Goal: Task Accomplishment & Management: Complete application form

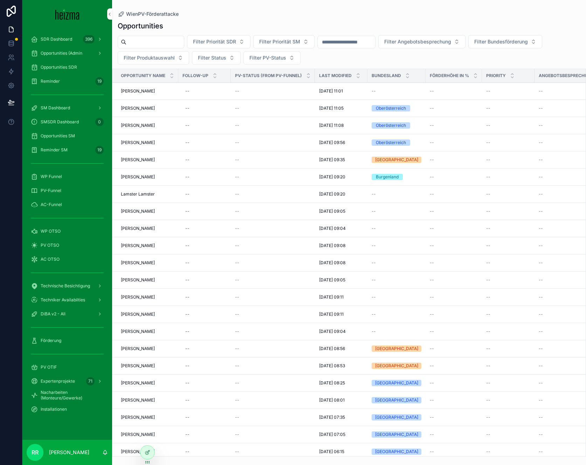
click at [60, 189] on span "PV-Funnel" at bounding box center [51, 191] width 21 height 6
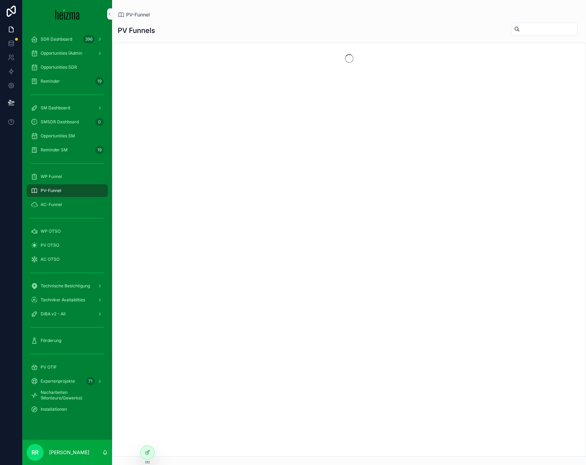
click at [64, 114] on div "SM Dashboard" at bounding box center [67, 108] width 90 height 14
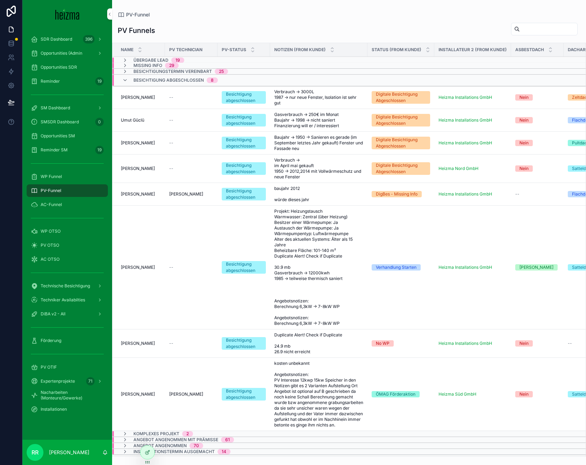
click at [66, 111] on div "SM Dashboard" at bounding box center [67, 107] width 73 height 11
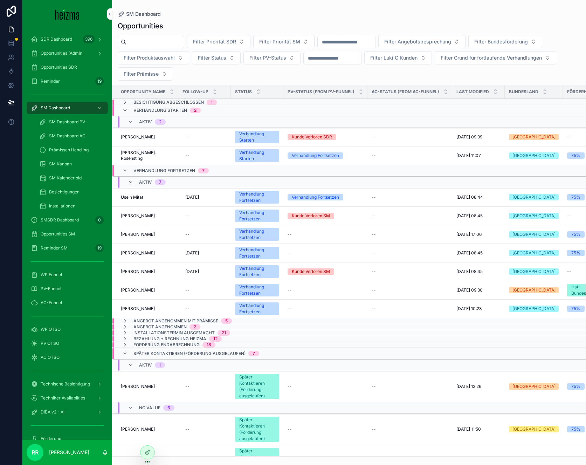
click at [68, 236] on span "Opportunities SM" at bounding box center [58, 234] width 34 height 6
click at [74, 324] on div "WP OTSO" at bounding box center [67, 329] width 73 height 11
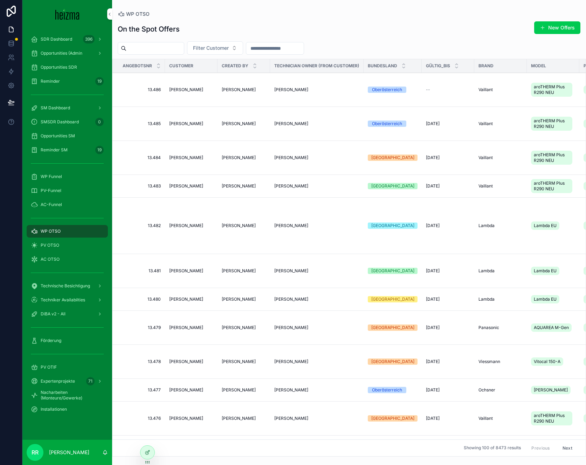
click at [55, 137] on span "Opportunities SM" at bounding box center [58, 136] width 34 height 6
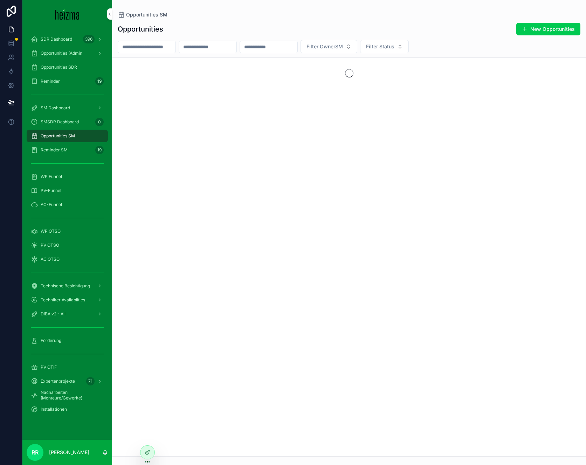
click at [152, 50] on input "scrollable content" at bounding box center [146, 47] width 57 height 10
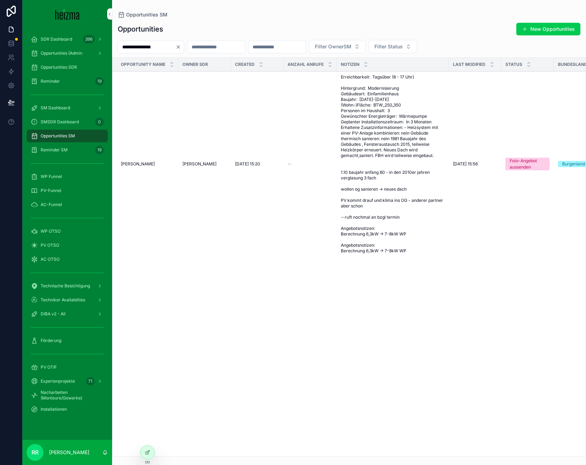
type input "**********"
click at [145, 165] on span "[PERSON_NAME]" at bounding box center [138, 164] width 34 height 6
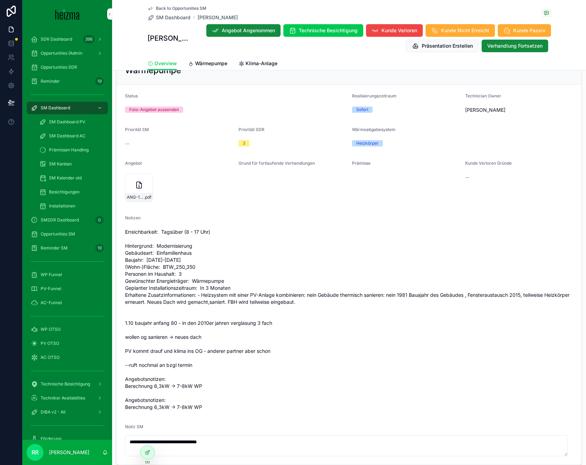
scroll to position [694, 0]
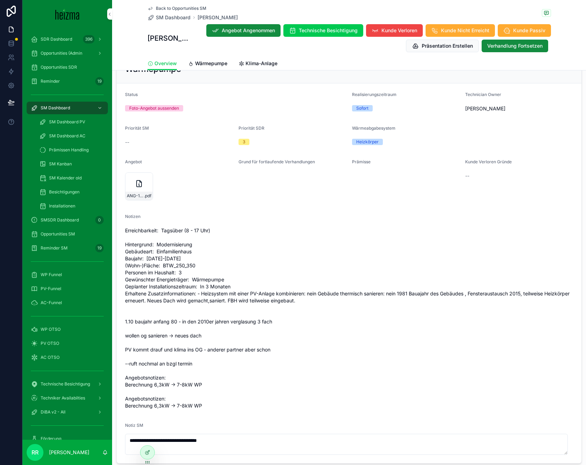
click at [211, 61] on span "Wärmepumpe" at bounding box center [211, 63] width 32 height 7
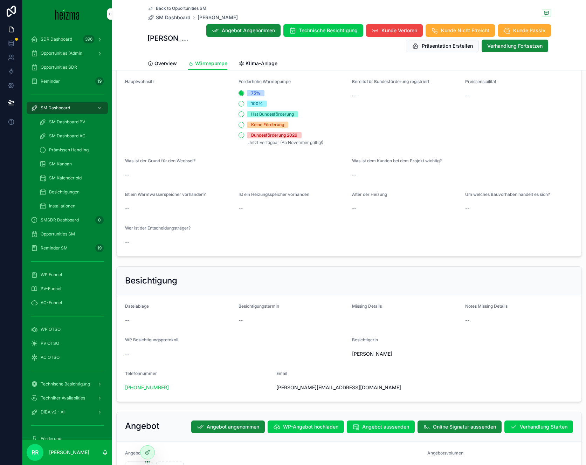
scroll to position [1183, 0]
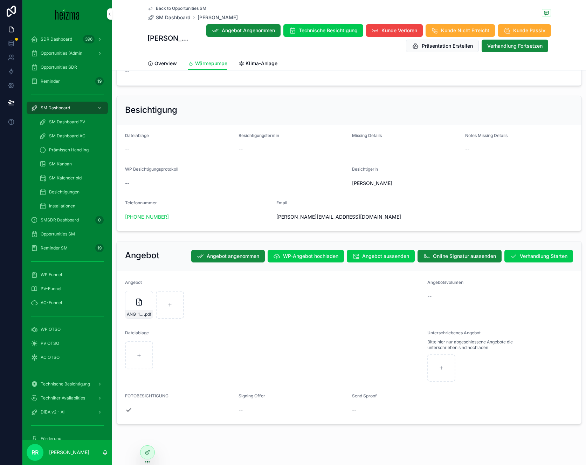
click at [252, 69] on link "Klima-Anlage" at bounding box center [258, 64] width 39 height 14
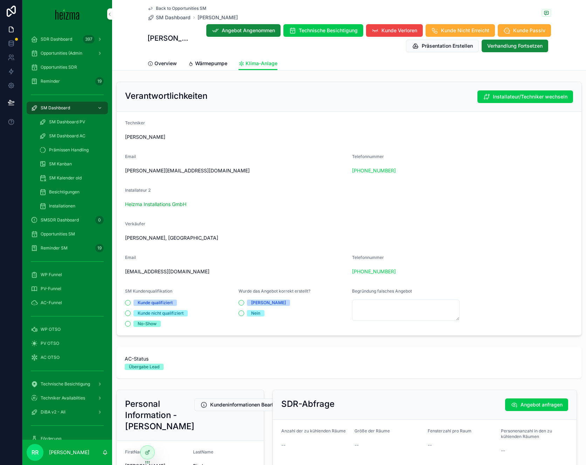
click at [164, 239] on span "[PERSON_NAME], [GEOGRAPHIC_DATA]" at bounding box center [171, 237] width 93 height 7
click at [141, 223] on span "Verkäufer" at bounding box center [135, 223] width 20 height 5
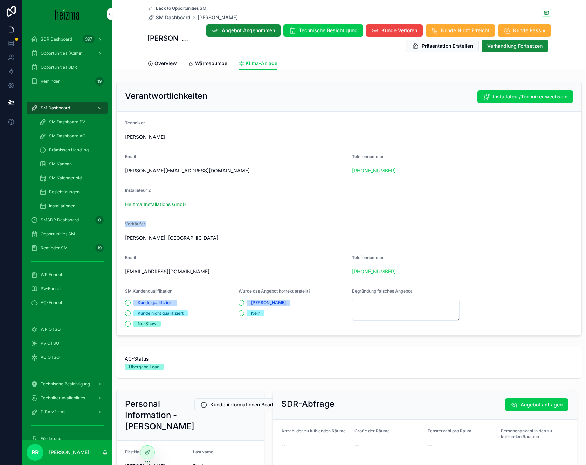
click at [141, 223] on span "Verkäufer" at bounding box center [135, 223] width 20 height 5
click at [151, 231] on div "Verkäufer [PERSON_NAME], [GEOGRAPHIC_DATA]" at bounding box center [349, 232] width 448 height 22
click at [152, 231] on div "Verkäufer [PERSON_NAME], [GEOGRAPHIC_DATA]" at bounding box center [349, 232] width 448 height 22
click at [194, 231] on div "Verkäufer [PERSON_NAME], [GEOGRAPHIC_DATA]" at bounding box center [349, 232] width 448 height 22
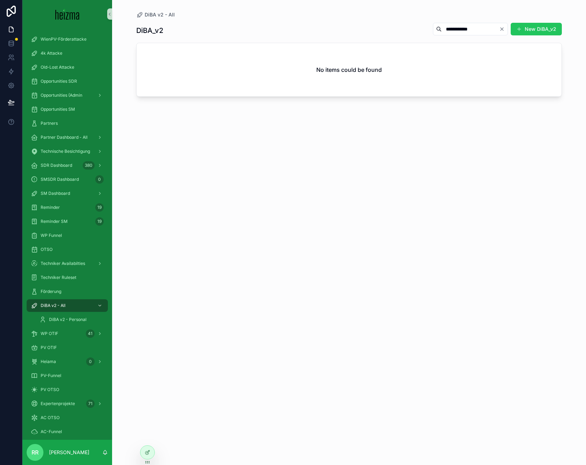
scroll to position [21, 0]
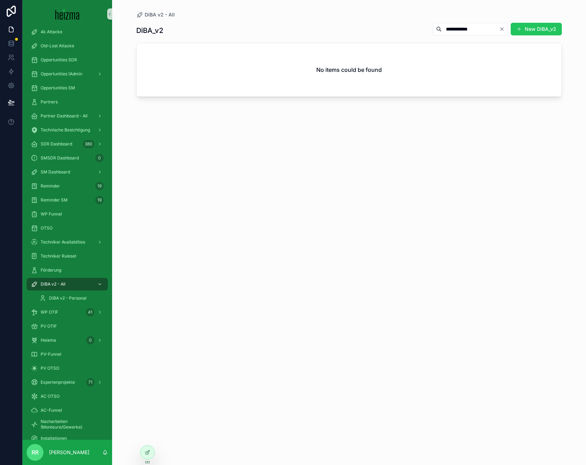
click at [462, 31] on input "**********" at bounding box center [470, 29] width 57 height 10
type input "**********"
click at [72, 84] on div "Opportunities SM" at bounding box center [67, 87] width 73 height 11
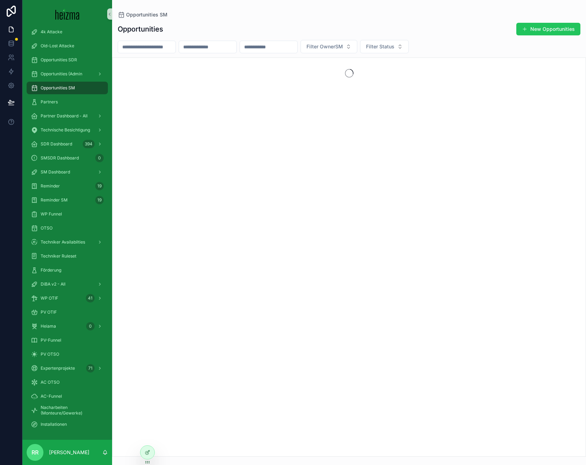
click at [143, 48] on input "scrollable content" at bounding box center [146, 47] width 57 height 10
paste input "**********"
click at [127, 45] on input "**********" at bounding box center [146, 47] width 57 height 10
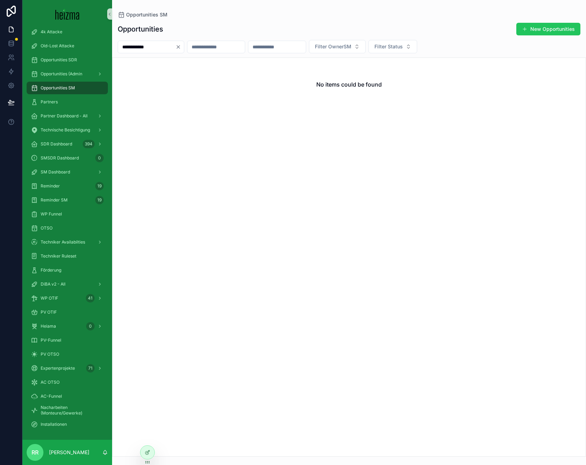
click at [141, 45] on input "**********" at bounding box center [146, 47] width 57 height 10
click at [136, 39] on div "Opportunities New Opportunities ***** Filter OwnerSM Filter Status No items cou…" at bounding box center [349, 237] width 474 height 438
click at [134, 49] on input "*****" at bounding box center [146, 47] width 57 height 10
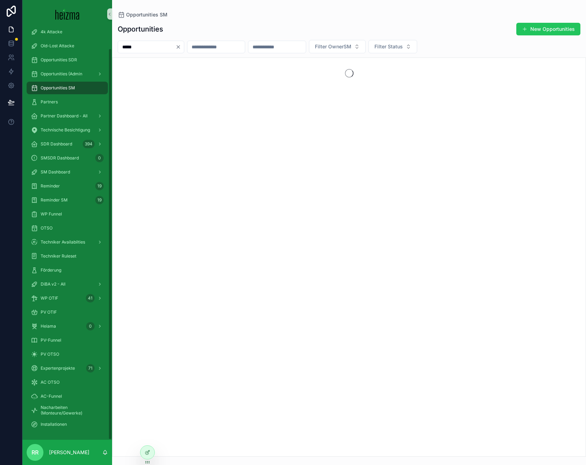
type input "*****"
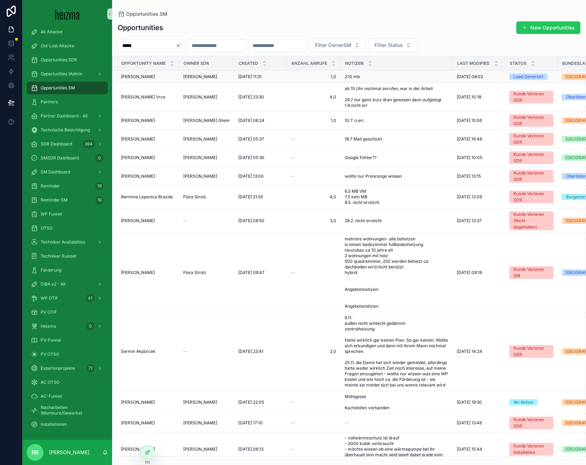
click at [139, 76] on span "Ermin Camic" at bounding box center [138, 77] width 34 height 6
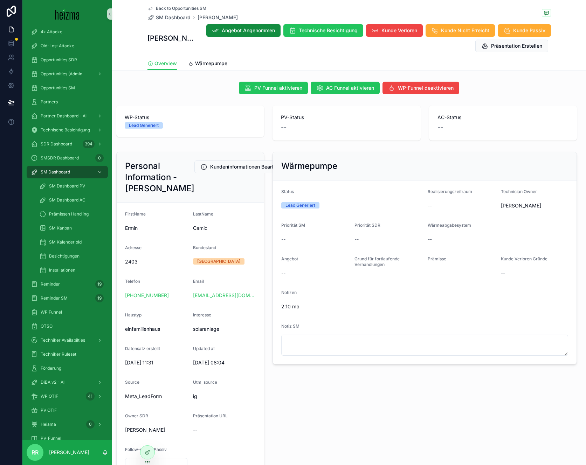
click at [208, 55] on div "Back to Opportunities SM SM Dashboard Ermin Camic Ermin Camic Angebot Angenomme…" at bounding box center [350, 28] width 404 height 57
click at [207, 62] on span "Wärmepumpe" at bounding box center [211, 63] width 32 height 7
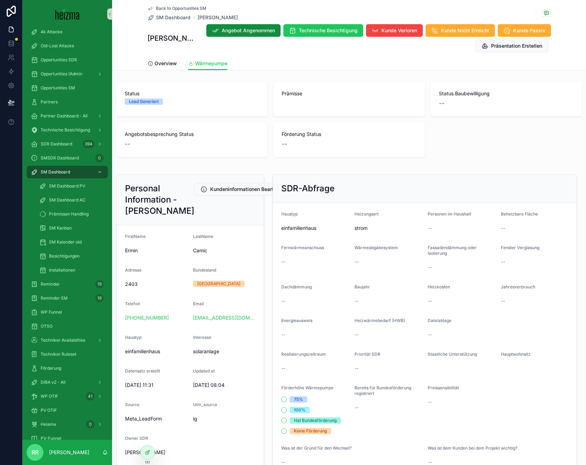
click at [176, 68] on div "Overview Wärmepumpe" at bounding box center [350, 63] width 404 height 13
click at [173, 68] on link "Overview" at bounding box center [162, 64] width 29 height 14
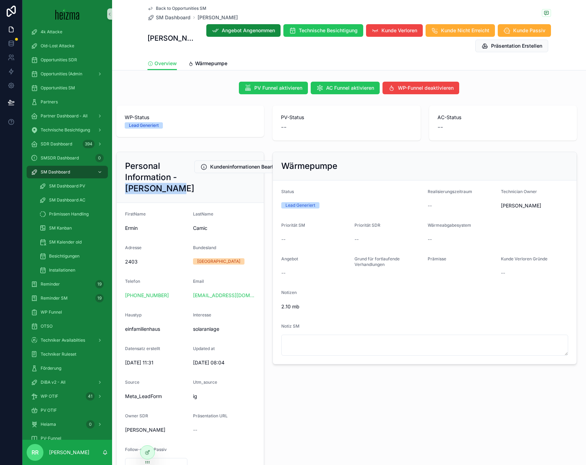
drag, startPoint x: 155, startPoint y: 201, endPoint x: 133, endPoint y: 184, distance: 27.8
click at [133, 184] on h2 "Personal Information - Ermin Camic" at bounding box center [159, 177] width 69 height 34
copy h2 "Ermin Camic"
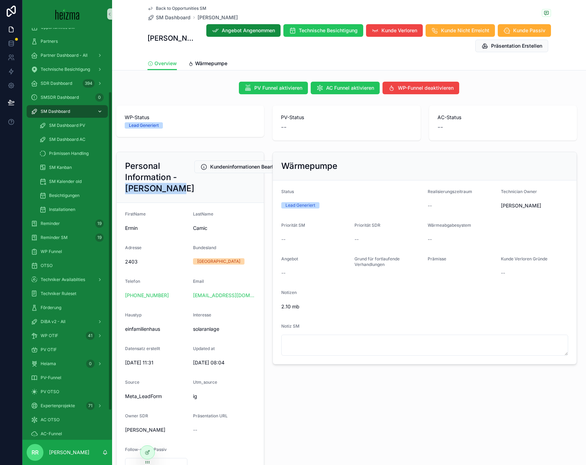
scroll to position [82, 0]
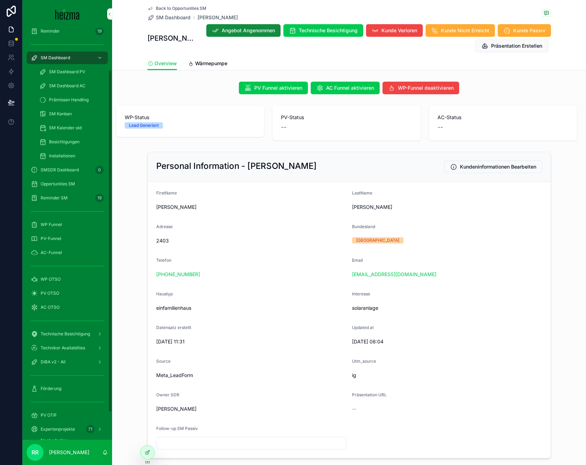
scroll to position [63, 0]
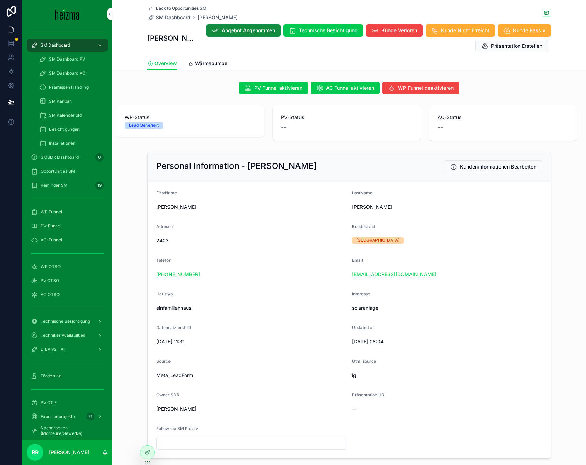
click at [53, 293] on span "AC OTSO" at bounding box center [50, 295] width 19 height 6
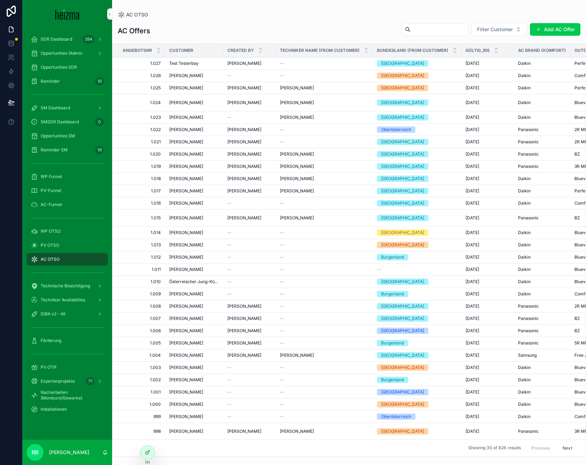
click at [544, 29] on button "Add AC Offer" at bounding box center [555, 29] width 50 height 13
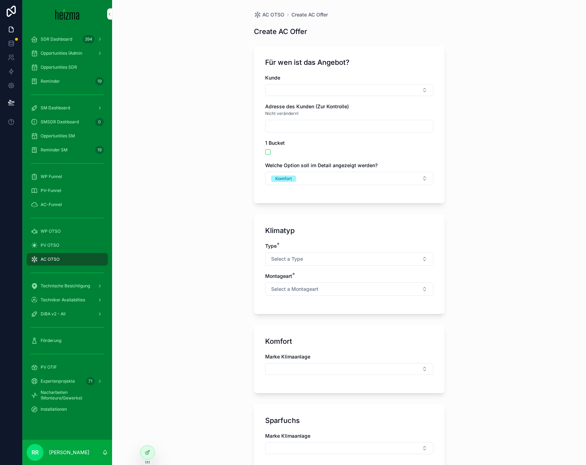
click at [318, 91] on button "Select Button" at bounding box center [349, 90] width 168 height 12
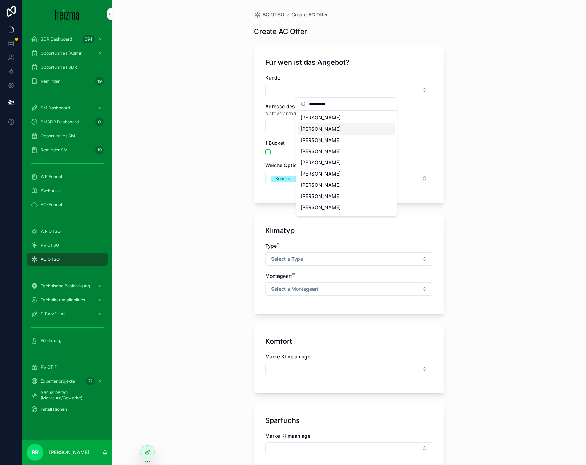
type input "*********"
click at [324, 129] on span "[PERSON_NAME]" at bounding box center [321, 128] width 40 height 7
type input "**********"
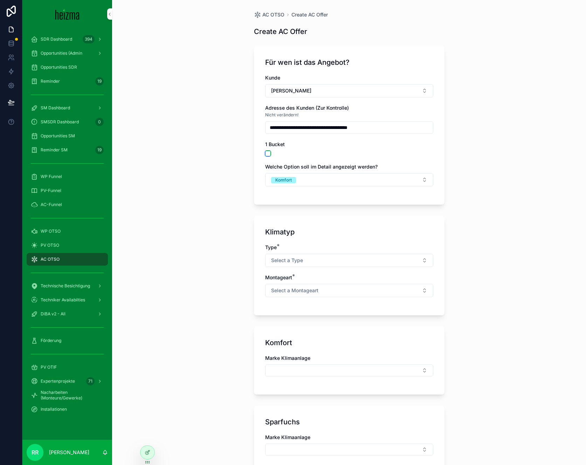
click at [266, 153] on button "scrollable content" at bounding box center [268, 154] width 6 height 6
click at [299, 254] on button "Select a Type" at bounding box center [349, 260] width 168 height 13
click at [316, 299] on div "Multi-Split" at bounding box center [315, 299] width 21 height 6
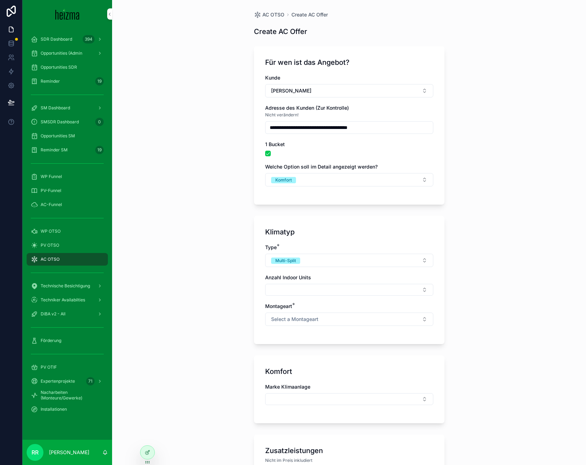
click at [312, 292] on button "Select Button" at bounding box center [349, 290] width 168 height 12
click at [313, 362] on div "5" at bounding box center [346, 362] width 97 height 11
click at [293, 321] on span "Select a Montageart" at bounding box center [294, 320] width 47 height 7
click at [322, 353] on div "Wand" at bounding box center [346, 348] width 97 height 11
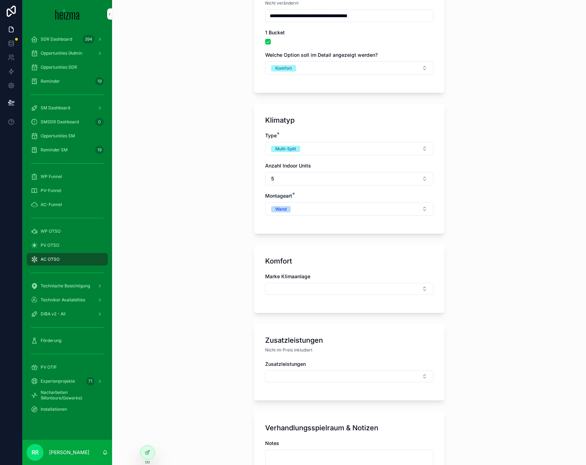
scroll to position [129, 0]
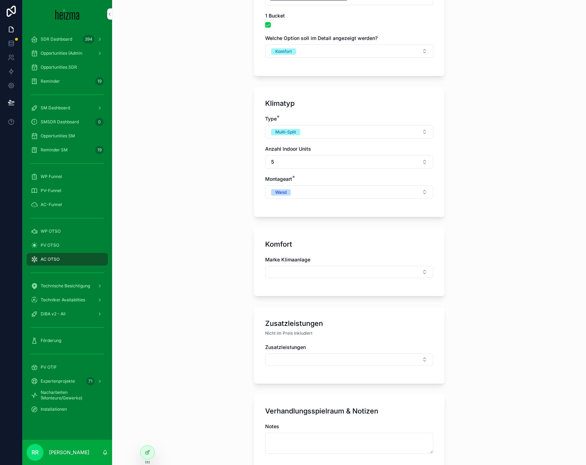
click at [318, 274] on button "Select Button" at bounding box center [349, 272] width 168 height 12
click at [322, 330] on span "Samsung" at bounding box center [311, 333] width 21 height 7
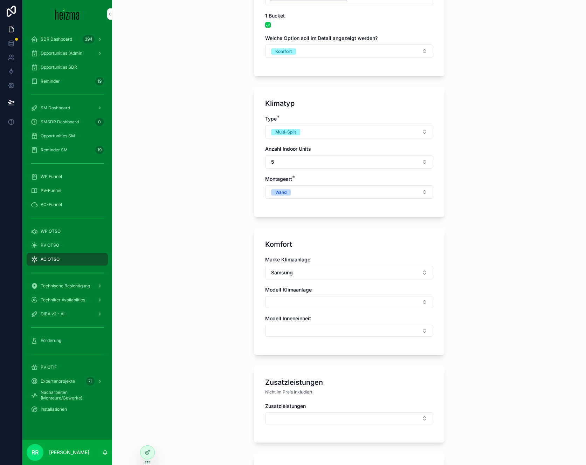
scroll to position [140, 0]
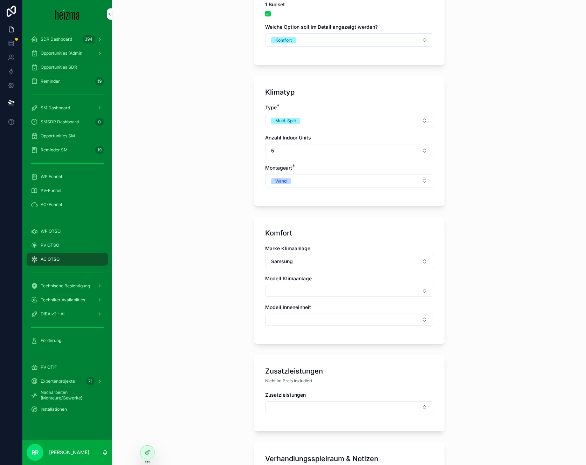
click at [272, 285] on button "Select Button" at bounding box center [349, 291] width 168 height 12
click at [317, 318] on span "Free Joint Multi System NASA" at bounding box center [335, 318] width 69 height 7
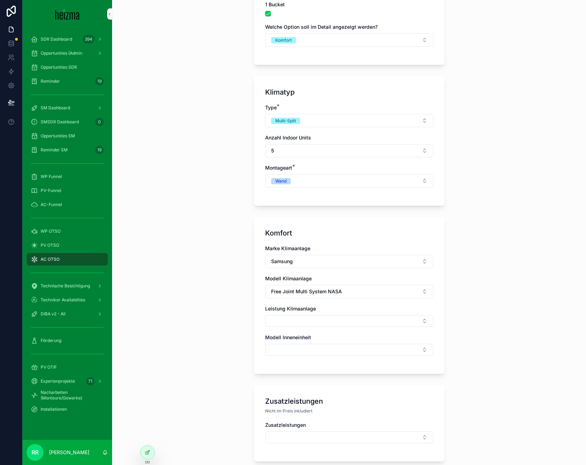
click at [315, 325] on button "Select Button" at bounding box center [349, 321] width 168 height 12
click at [347, 348] on div "10 kW" at bounding box center [346, 348] width 97 height 11
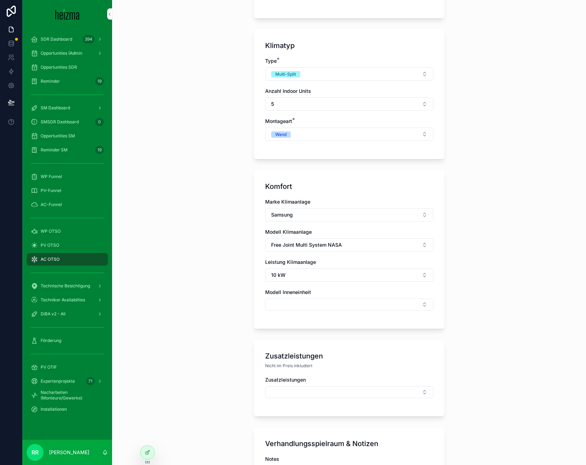
scroll to position [200, 0]
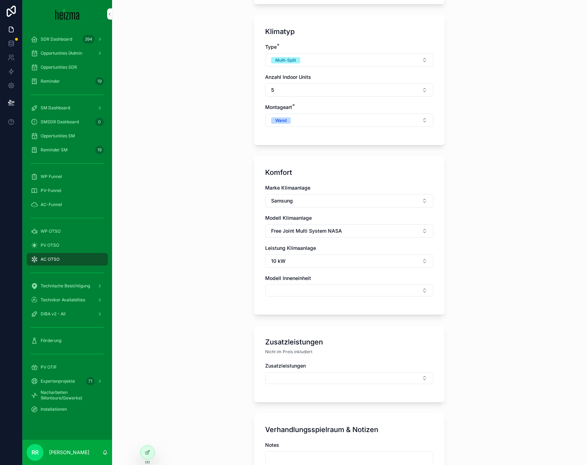
click at [320, 294] on button "Select Button" at bounding box center [349, 291] width 168 height 12
click at [321, 319] on div "FJM" at bounding box center [346, 318] width 97 height 11
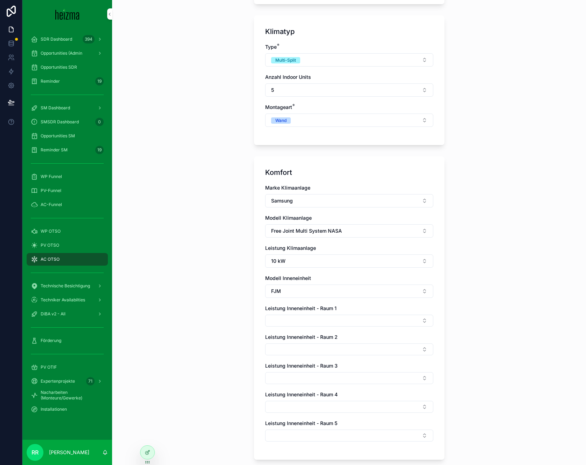
click at [319, 323] on button "Select Button" at bounding box center [349, 321] width 168 height 12
click at [320, 349] on div "3.5 kW" at bounding box center [346, 348] width 97 height 11
click at [319, 348] on button "Select Button" at bounding box center [349, 351] width 168 height 12
click at [320, 376] on div "3.5 kW" at bounding box center [346, 378] width 97 height 11
click at [318, 382] on button "Select Button" at bounding box center [349, 381] width 168 height 12
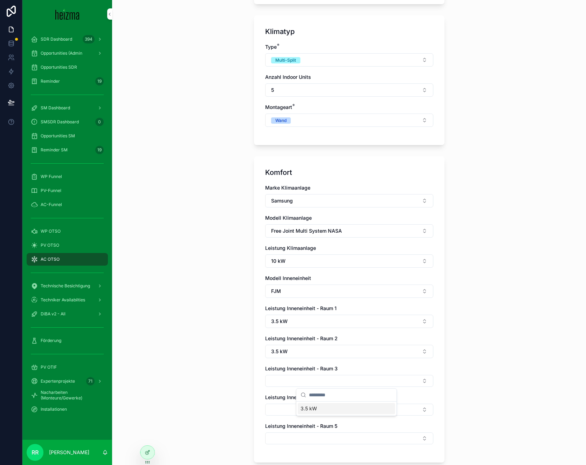
click at [317, 410] on div "3.5 kW" at bounding box center [346, 408] width 97 height 11
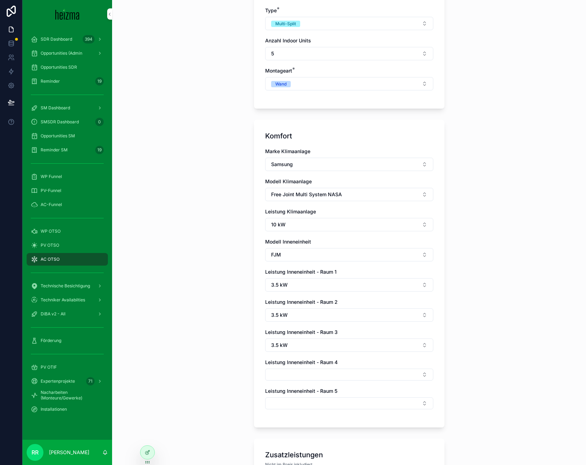
scroll to position [246, 0]
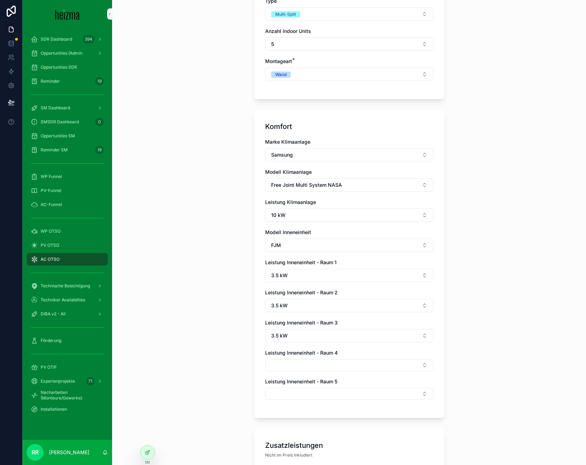
click at [314, 360] on button "Select Button" at bounding box center [349, 365] width 168 height 12
click at [322, 393] on div "3.5 kW" at bounding box center [346, 392] width 97 height 11
click at [322, 393] on button "Select Button" at bounding box center [349, 395] width 168 height 12
click at [321, 421] on div "3.5 kW" at bounding box center [346, 422] width 97 height 11
click at [195, 339] on div "**********" at bounding box center [349, 232] width 474 height 465
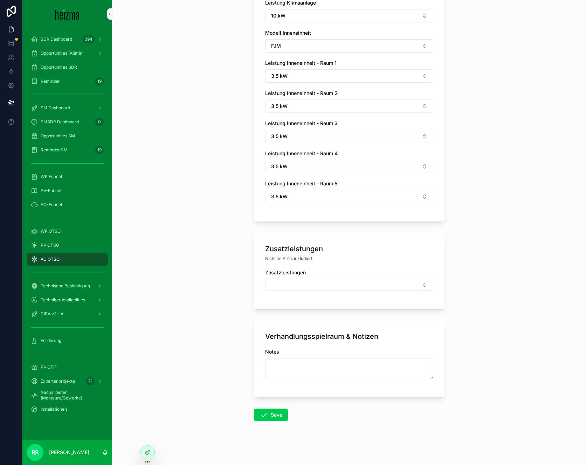
scroll to position [447, 0]
click at [272, 415] on button "Save" at bounding box center [271, 414] width 34 height 13
